Goal: Task Accomplishment & Management: Manage account settings

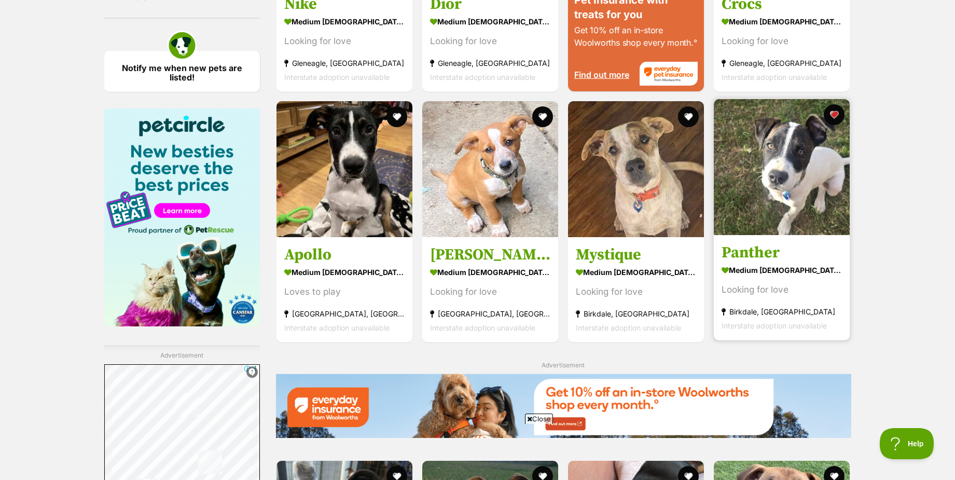
scroll to position [1245, 0]
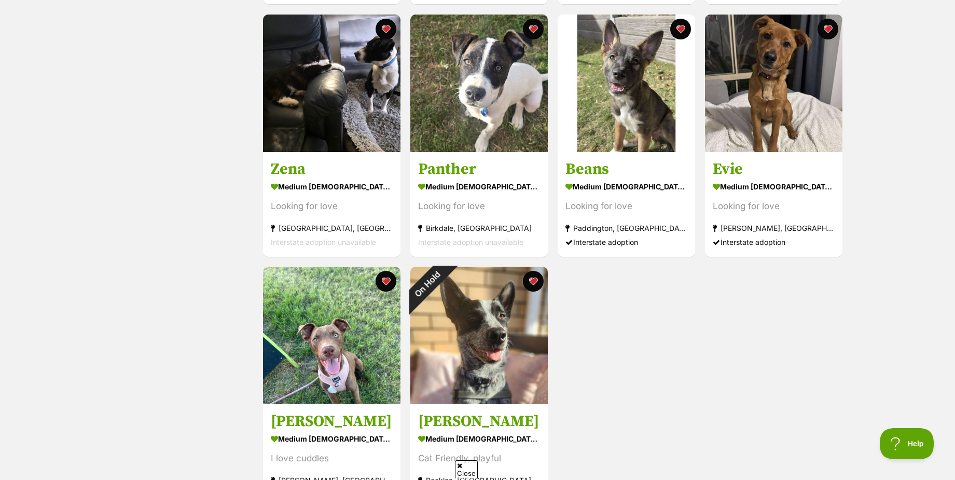
scroll to position [571, 0]
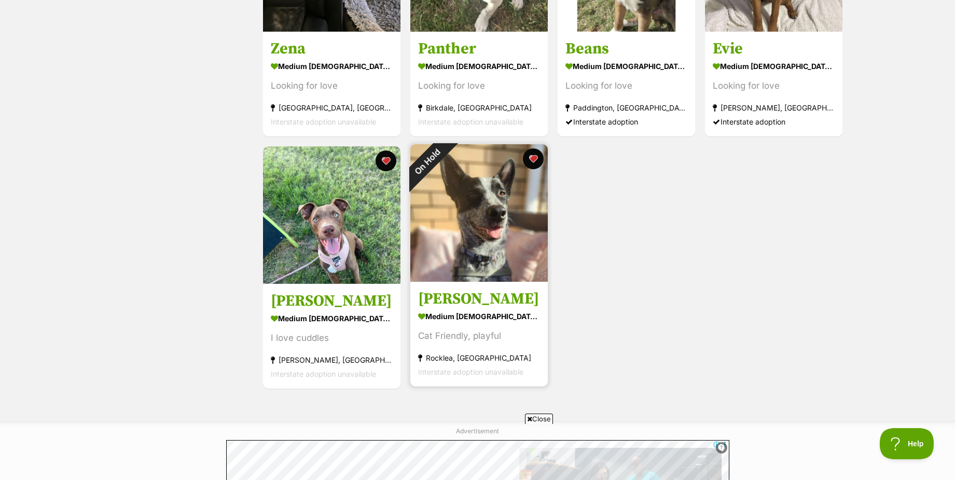
click at [500, 213] on img at bounding box center [478, 212] width 137 height 137
